Goal: Navigation & Orientation: Find specific page/section

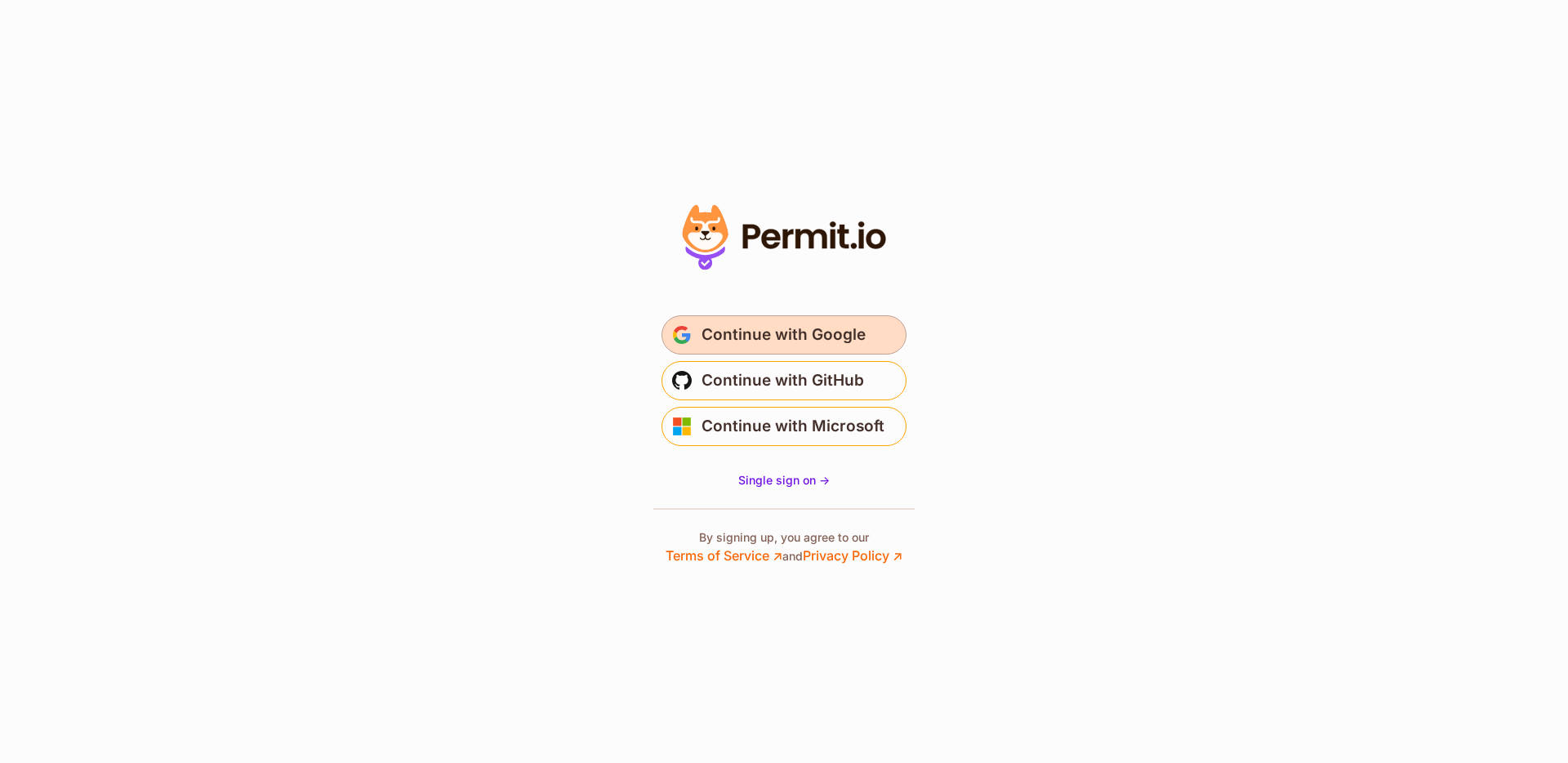
drag, startPoint x: 0, startPoint y: 0, endPoint x: 850, endPoint y: 336, distance: 914.0
click at [850, 336] on span "Continue with Google" at bounding box center [784, 335] width 164 height 26
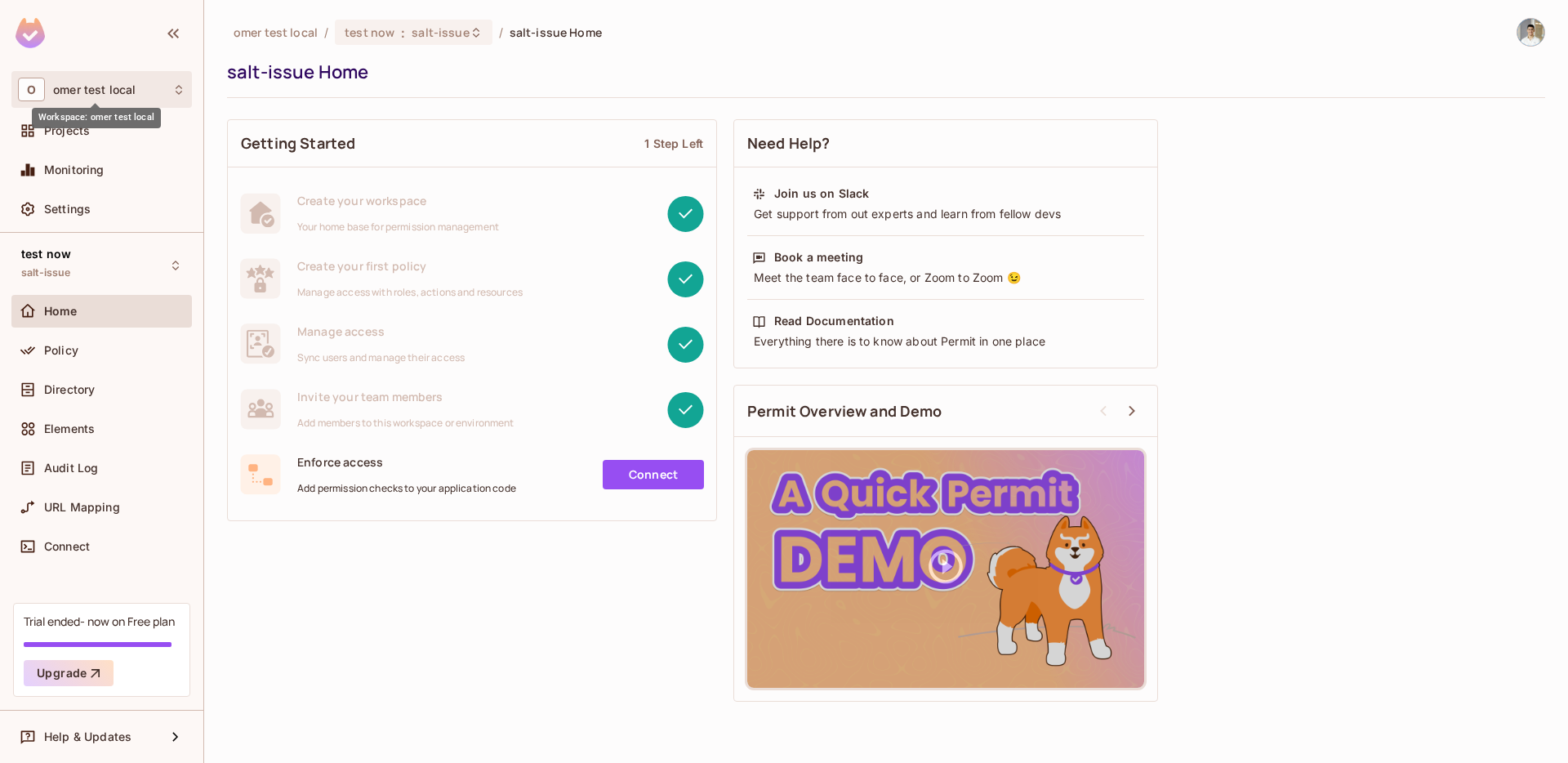
click at [107, 92] on span "omer test local" at bounding box center [94, 89] width 82 height 13
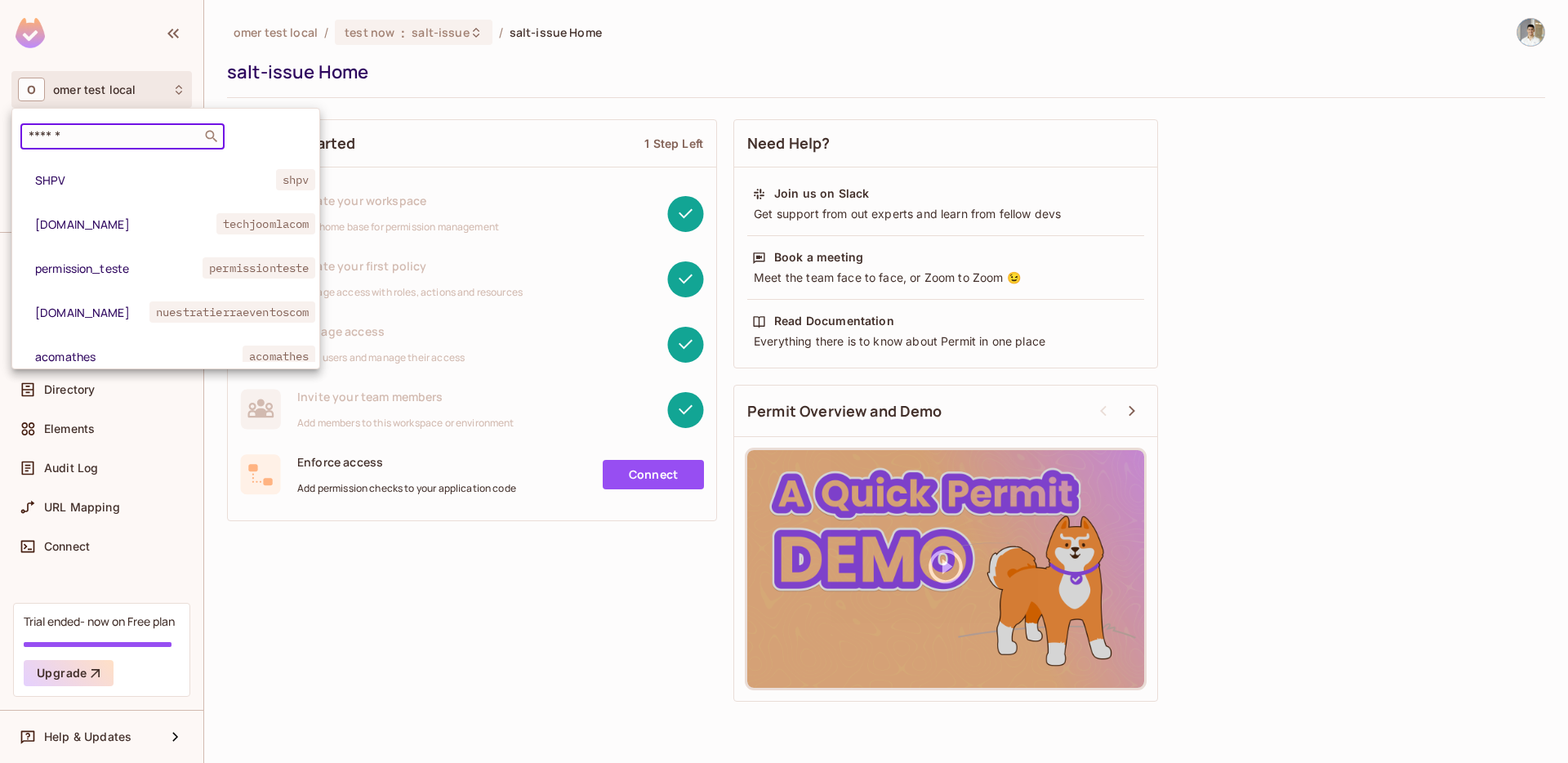
click at [121, 137] on input "text" at bounding box center [111, 136] width 172 height 17
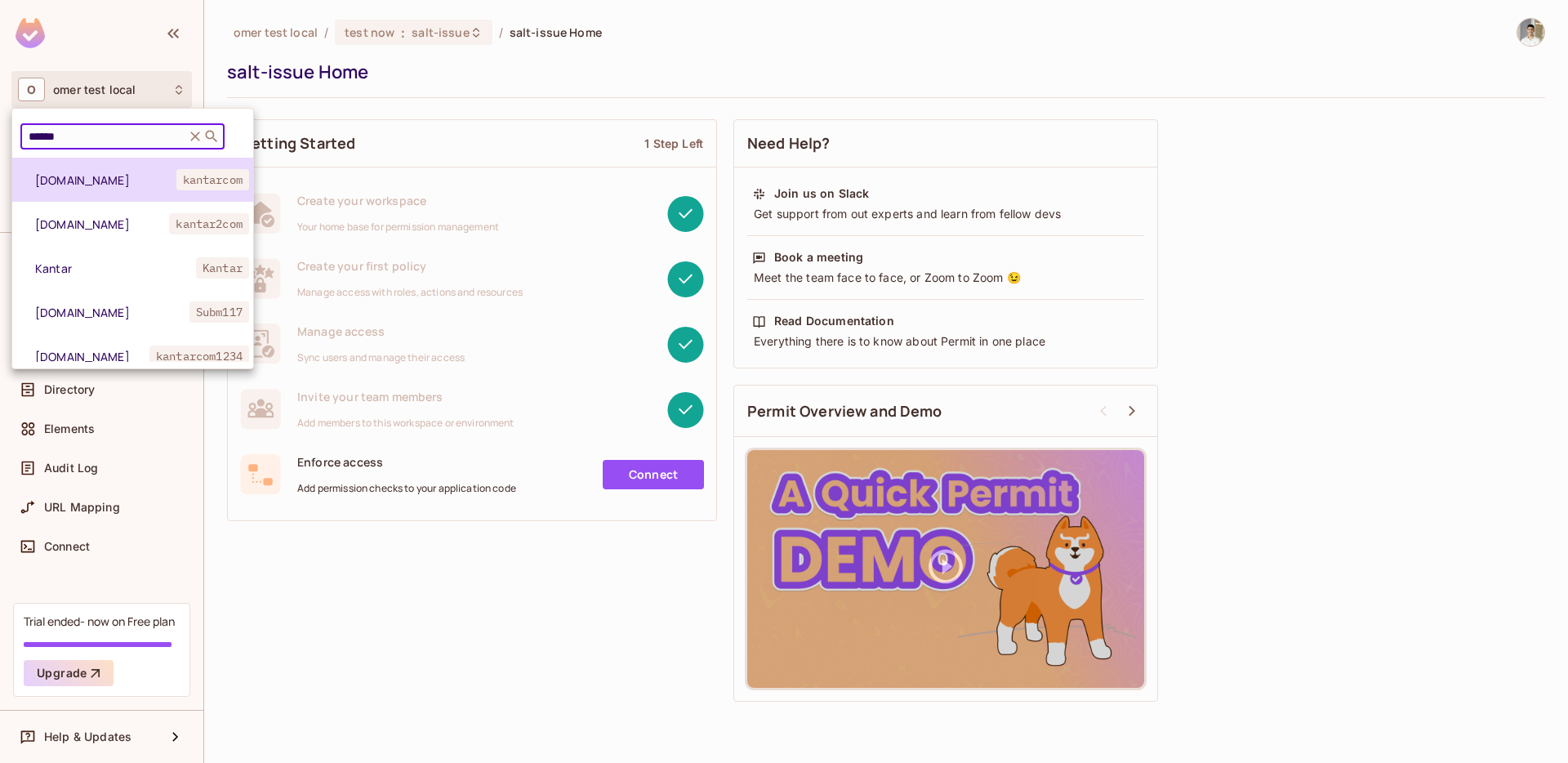
type input "******"
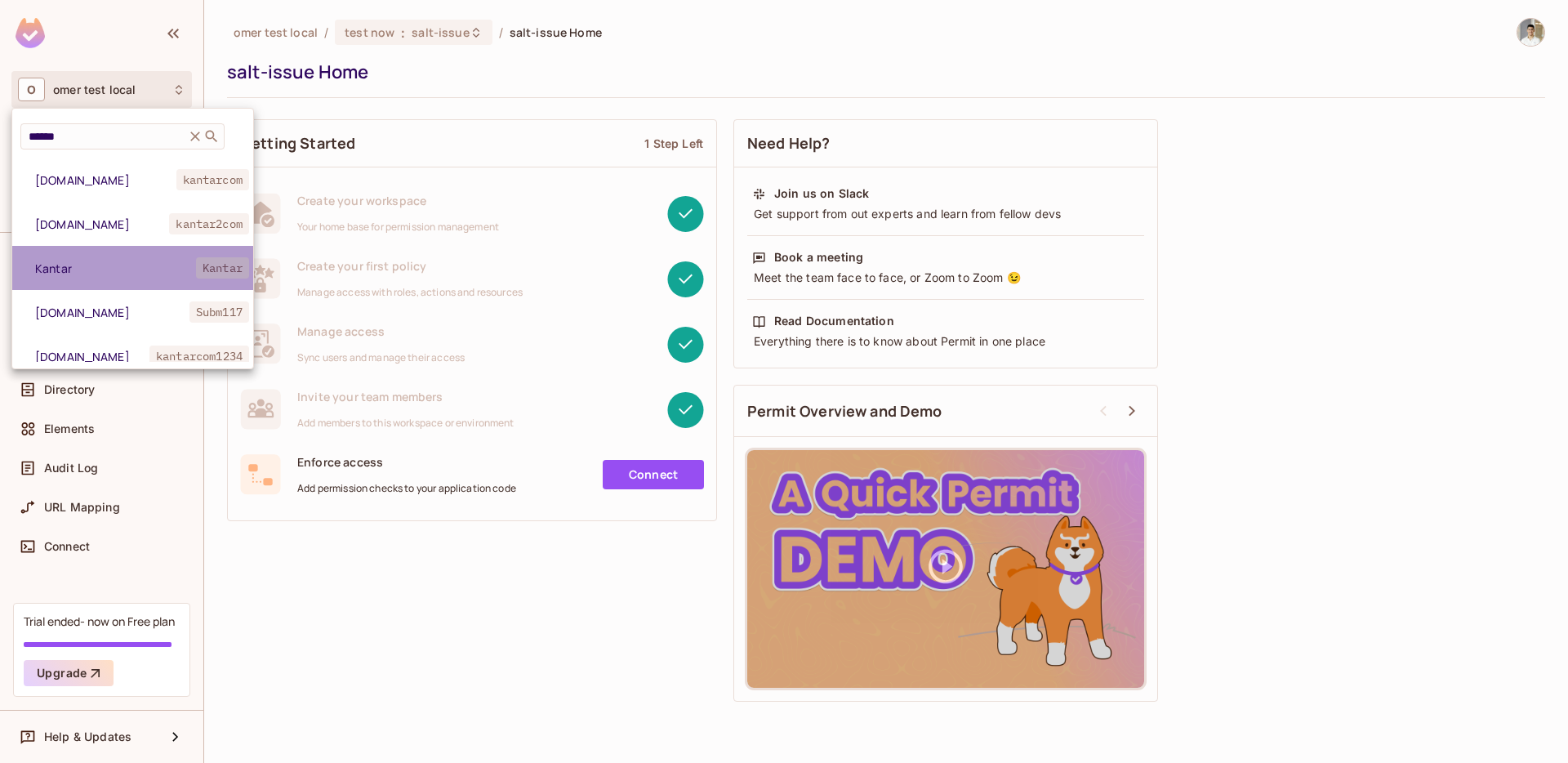
click at [102, 256] on li "Kantar Kantar" at bounding box center [132, 268] width 241 height 44
